Goal: Task Accomplishment & Management: Manage account settings

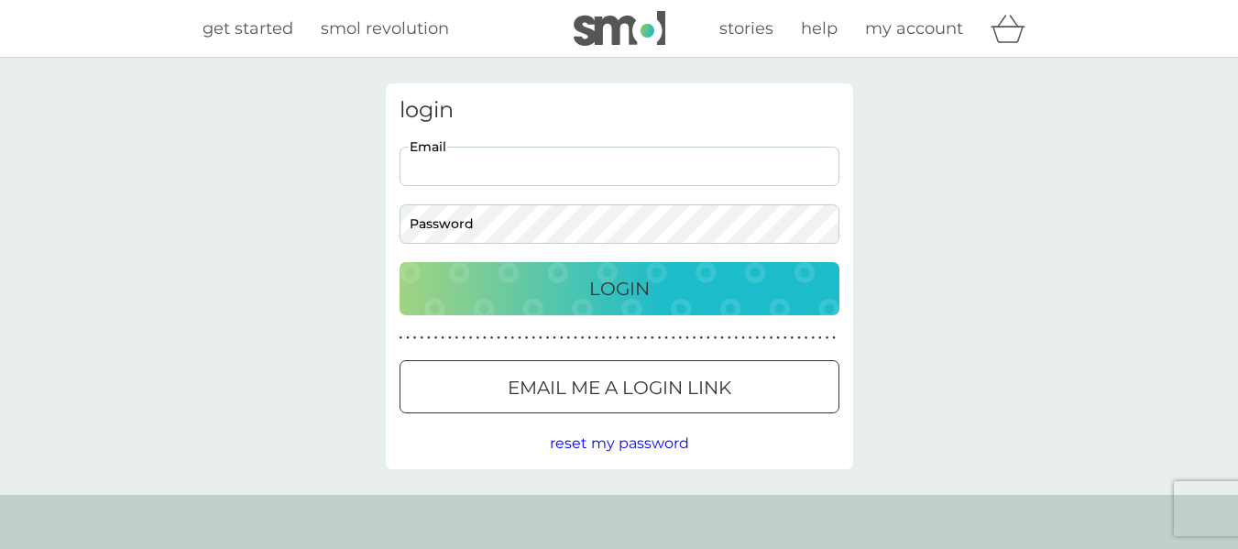
click at [634, 169] on input "Email" at bounding box center [620, 166] width 440 height 39
type input "marinap4p@gmail.com"
click at [609, 288] on p "Login" at bounding box center [619, 288] width 60 height 29
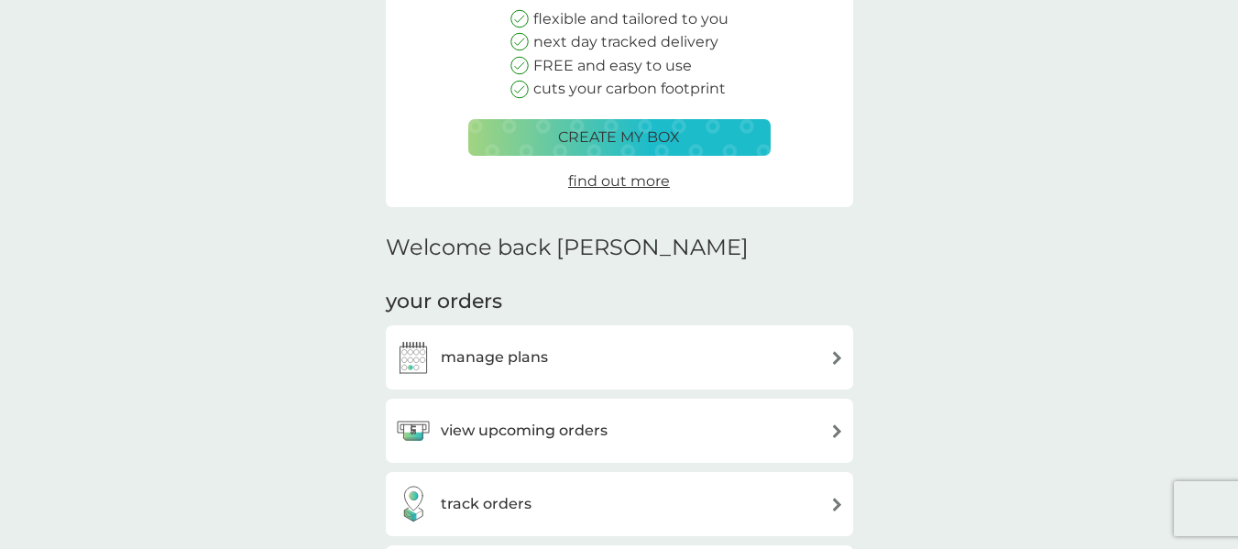
scroll to position [383, 0]
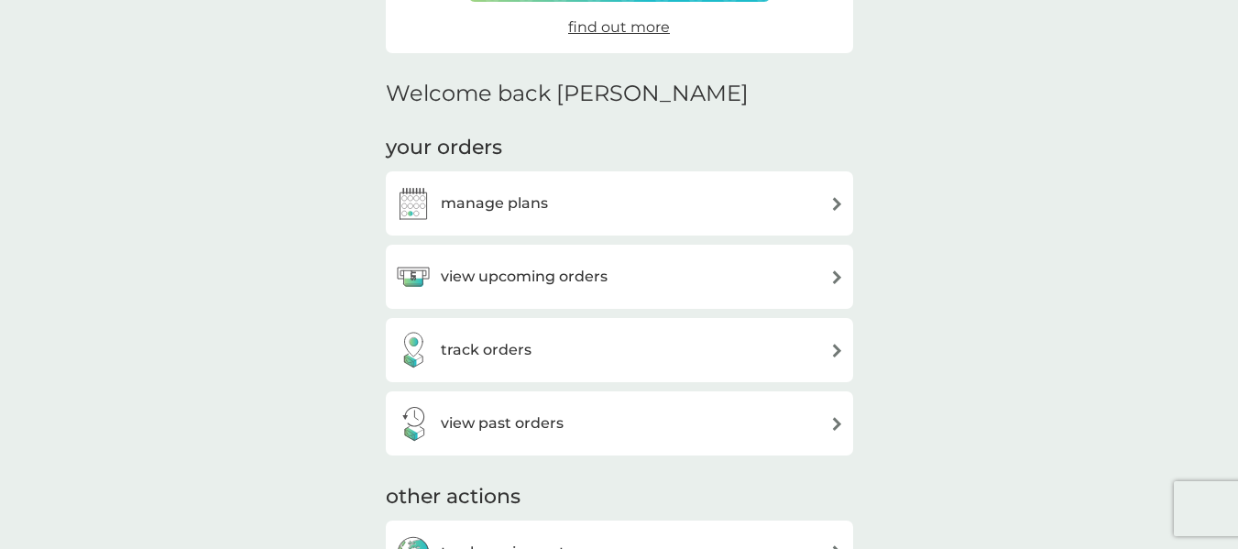
click at [522, 214] on h3 "manage plans" at bounding box center [494, 204] width 107 height 24
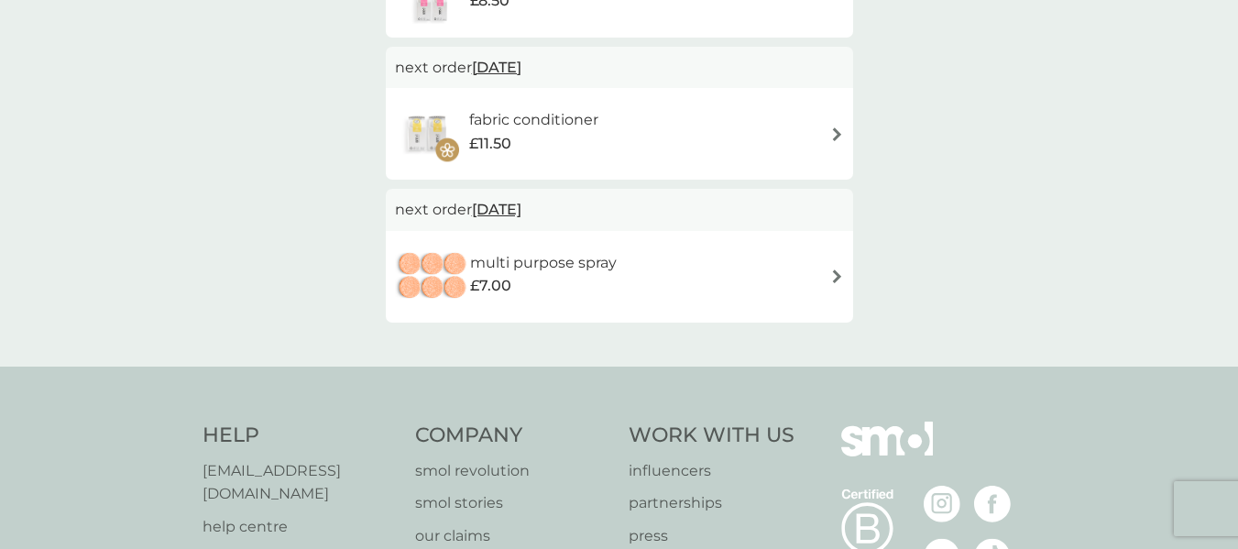
scroll to position [604, 0]
click at [520, 203] on span "[DATE]" at bounding box center [496, 209] width 49 height 36
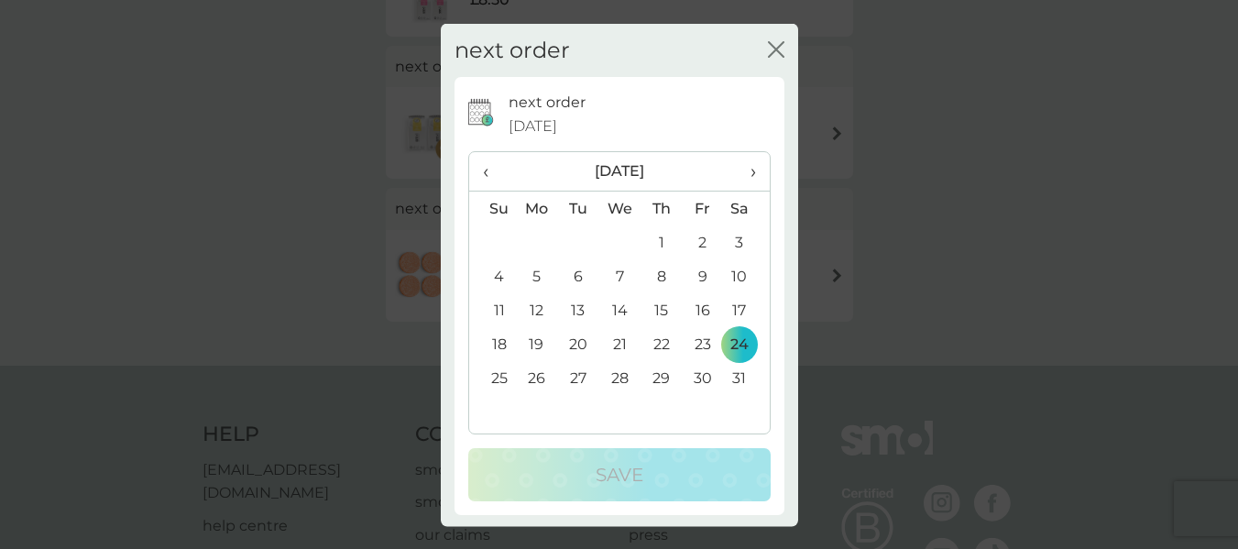
click at [724, 375] on td "31" at bounding box center [746, 378] width 46 height 34
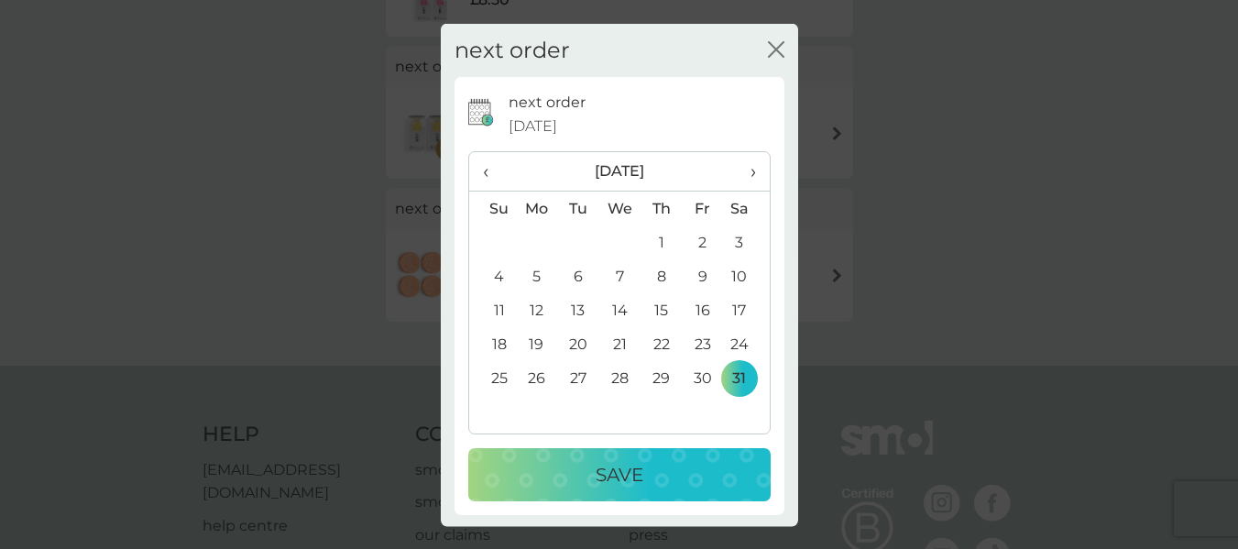
click at [708, 461] on div "Save" at bounding box center [620, 474] width 266 height 29
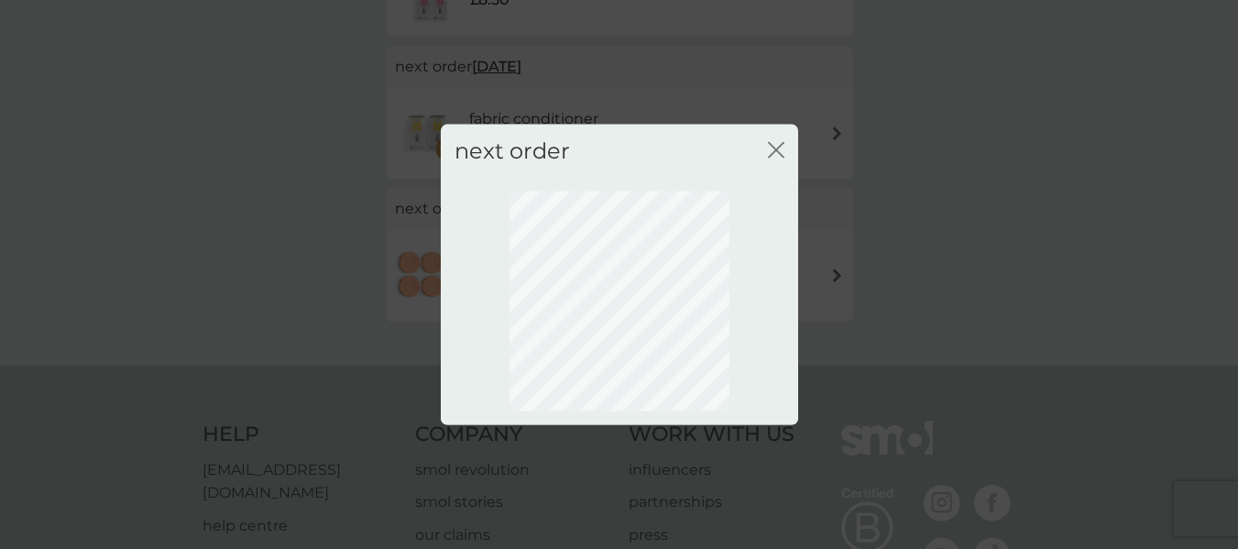
scroll to position [220, 0]
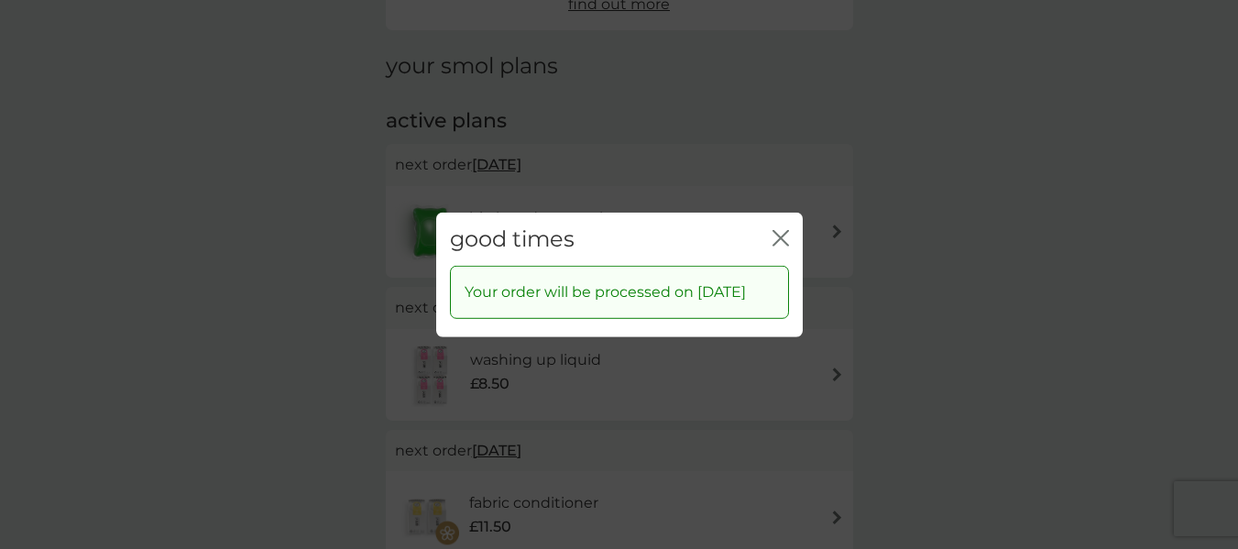
click at [773, 229] on icon "close" at bounding box center [781, 237] width 16 height 16
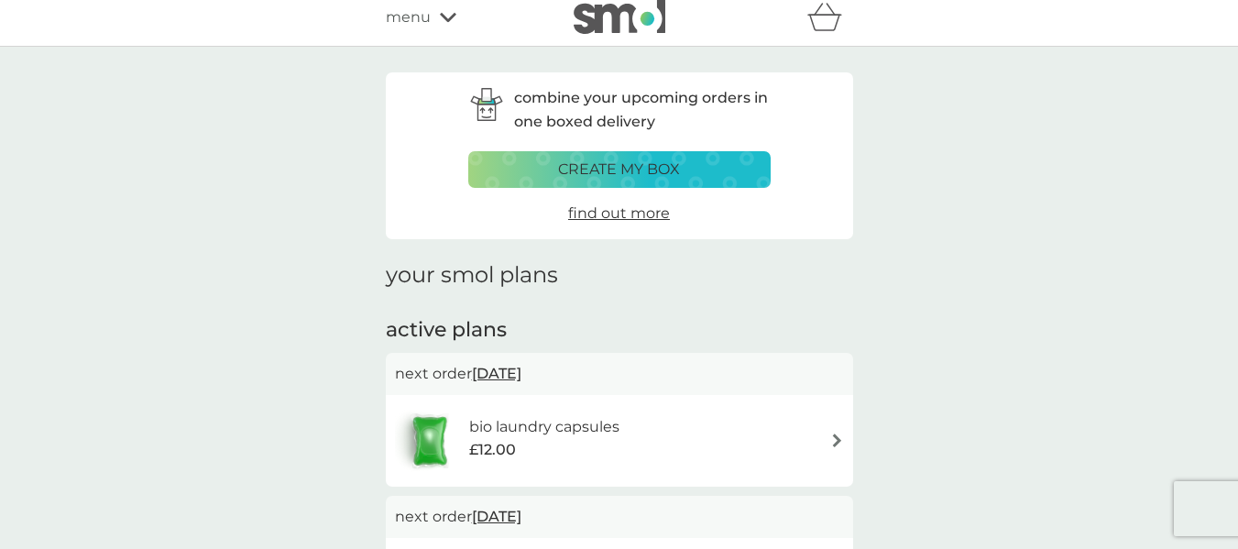
scroll to position [0, 0]
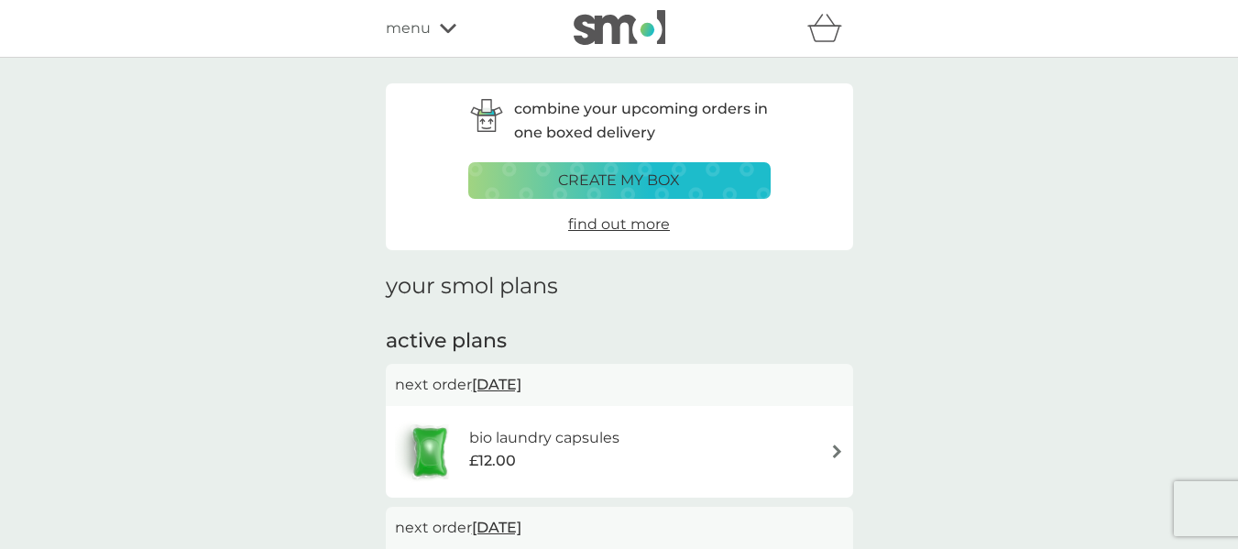
click at [607, 187] on p "create my box" at bounding box center [619, 181] width 122 height 24
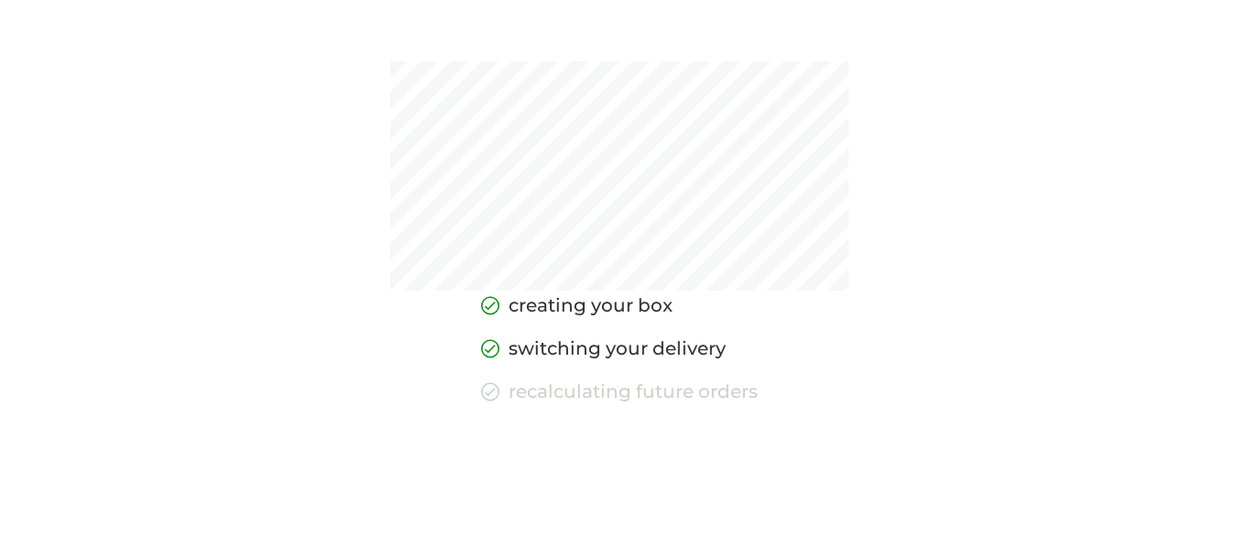
scroll to position [225, 0]
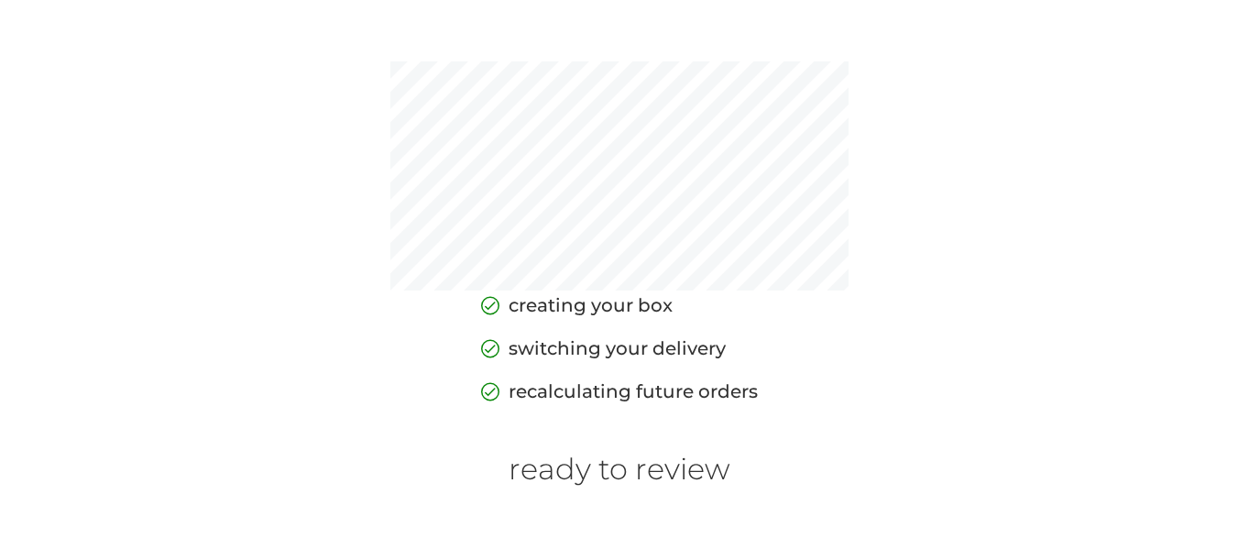
click at [629, 461] on h6 "ready to review" at bounding box center [620, 469] width 222 height 35
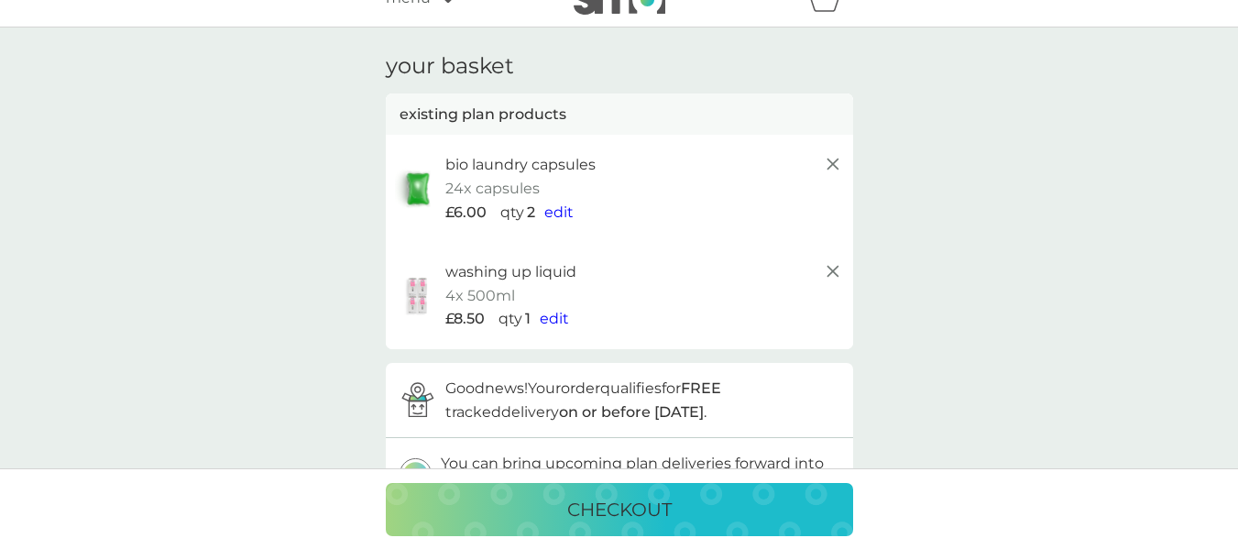
scroll to position [0, 0]
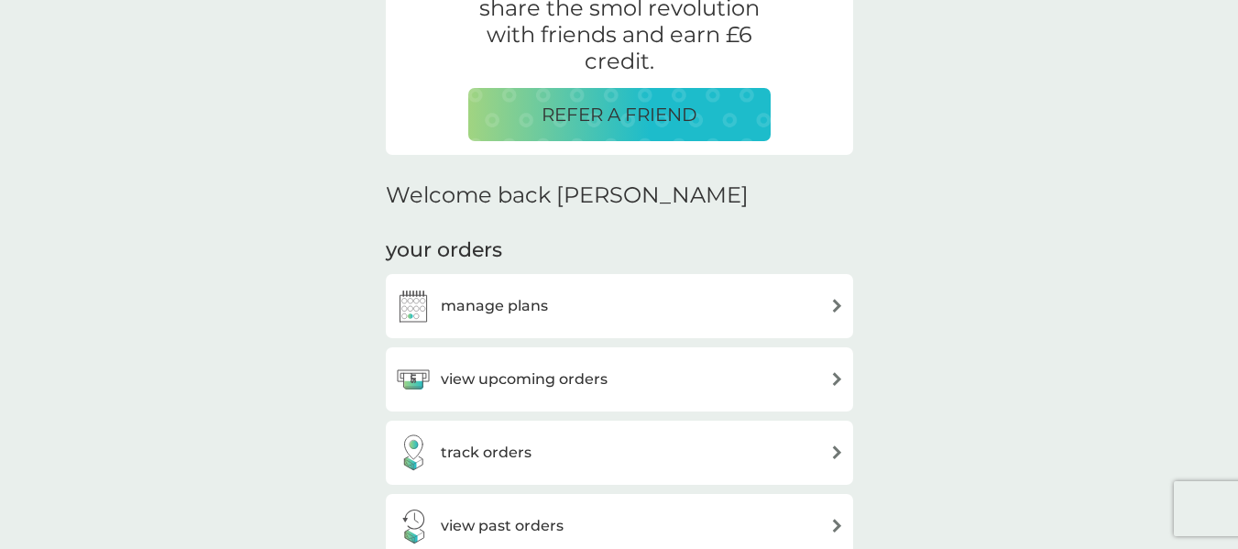
scroll to position [590, 0]
